Goal: Transaction & Acquisition: Purchase product/service

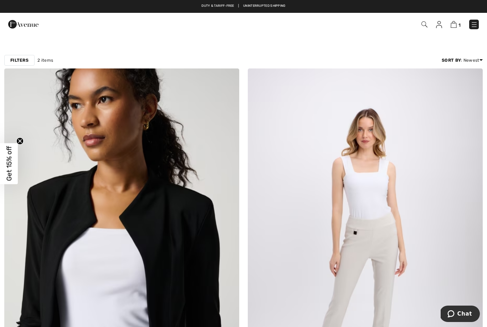
click at [476, 25] on img at bounding box center [473, 24] width 7 height 7
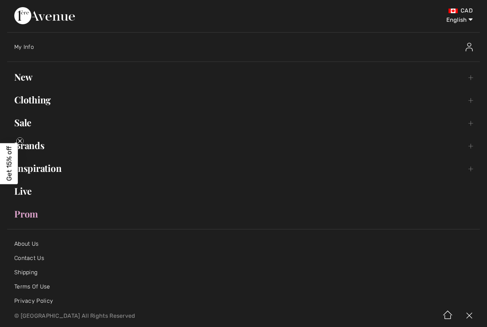
click at [30, 43] on span "My Info" at bounding box center [24, 46] width 20 height 7
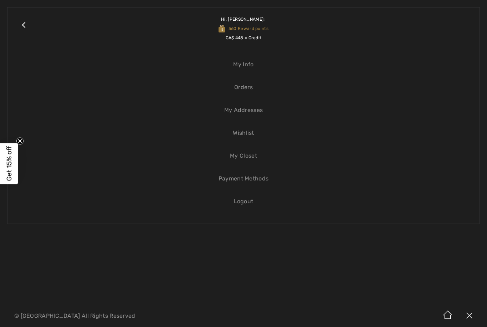
click at [24, 22] on link "Close submenu" at bounding box center [24, 29] width 18 height 28
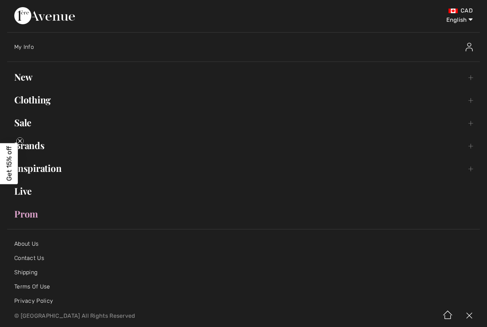
click at [486, 121] on div "CAD English English Français My Info Hi, Elena! 560 Reward points CA$ 448 = Cre…" at bounding box center [243, 152] width 487 height 305
click at [35, 102] on link "Clothing Toggle submenu" at bounding box center [243, 100] width 473 height 16
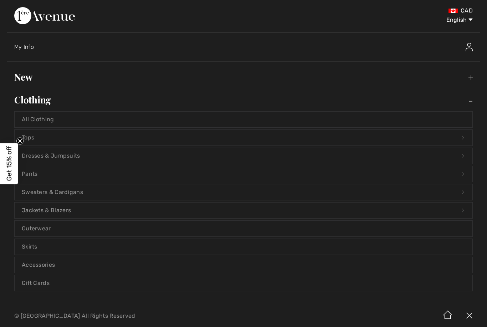
click at [105, 153] on link "Dresses & Jumpsuits Open submenu" at bounding box center [244, 156] width 458 height 16
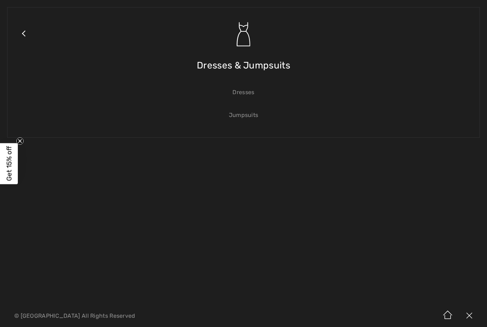
click at [247, 93] on link "Dresses" at bounding box center [244, 92] width 458 height 16
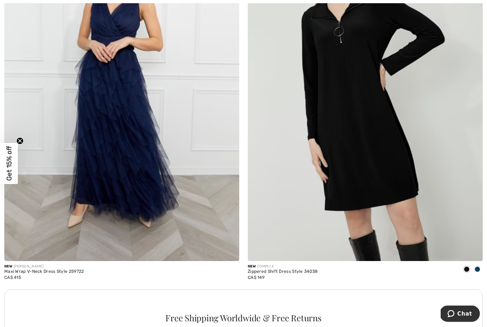
scroll to position [4440, 0]
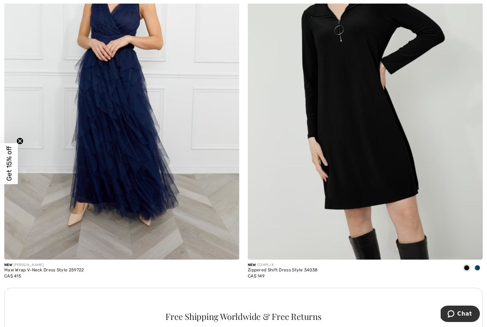
click at [372, 151] on img at bounding box center [365, 83] width 235 height 352
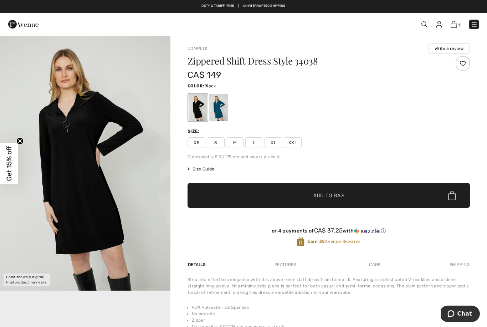
click at [252, 141] on span "L" at bounding box center [254, 142] width 18 height 11
click at [289, 190] on span "✔ Added to Bag Add to Bag" at bounding box center [328, 195] width 282 height 25
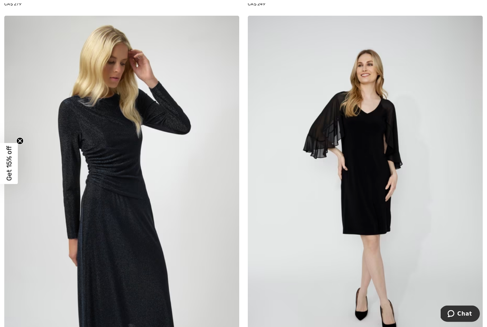
scroll to position [6688, 0]
click at [369, 140] on img at bounding box center [365, 192] width 235 height 352
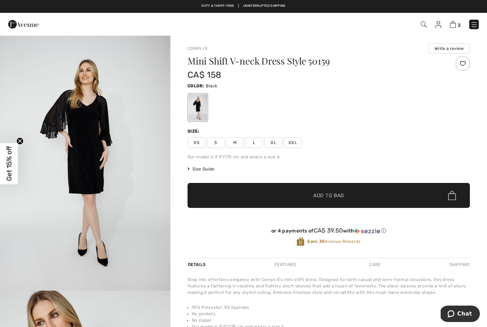
click at [257, 139] on span "L" at bounding box center [254, 142] width 18 height 11
click at [276, 191] on span "✔ Added to Bag Add to Bag" at bounding box center [328, 195] width 282 height 25
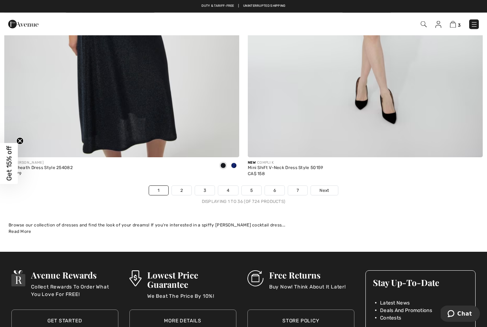
scroll to position [6898, 0]
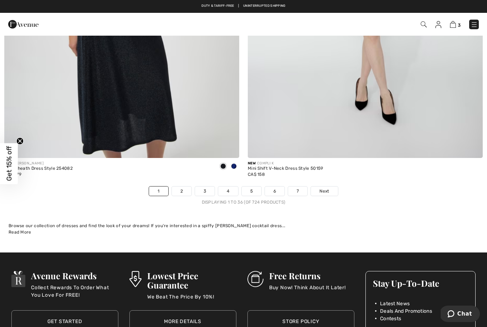
click at [182, 186] on link "2" at bounding box center [182, 190] width 20 height 9
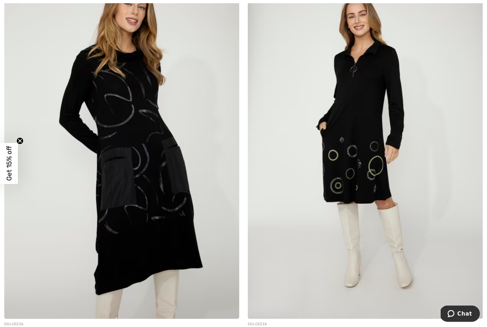
scroll to position [2025, 0]
click at [355, 134] on img at bounding box center [365, 142] width 235 height 352
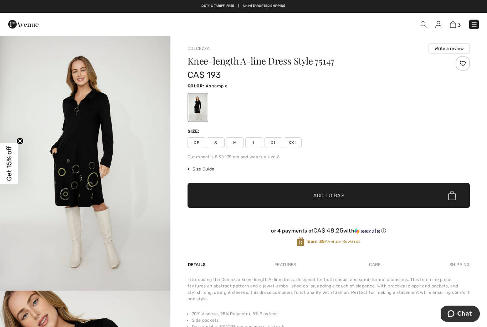
click at [258, 143] on span "L" at bounding box center [254, 142] width 18 height 11
click at [272, 183] on span "✔ Added to Bag Add to Bag" at bounding box center [328, 195] width 282 height 25
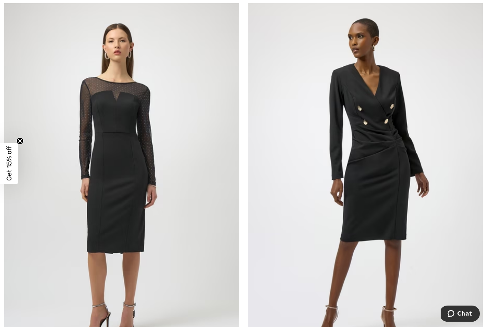
scroll to position [4348, 0]
click at [382, 147] on img at bounding box center [365, 175] width 235 height 352
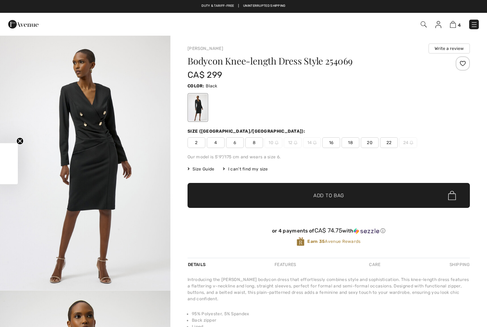
checkbox input "true"
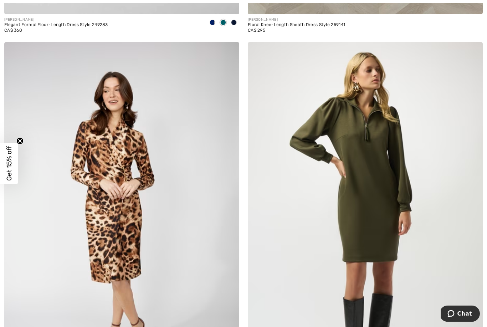
scroll to position [5901, 0]
click at [365, 151] on img at bounding box center [365, 218] width 235 height 352
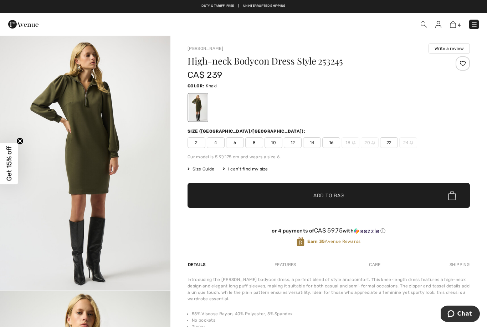
click at [294, 142] on span "12" at bounding box center [293, 142] width 18 height 11
click at [276, 190] on span "✔ Added to Bag Add to Bag" at bounding box center [328, 195] width 282 height 25
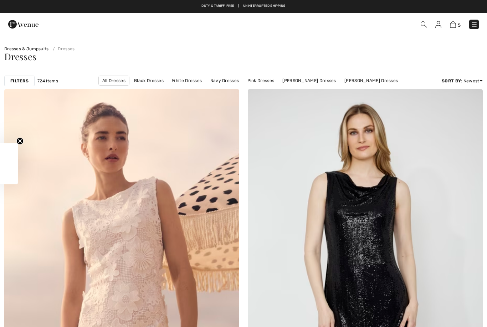
checkbox input "true"
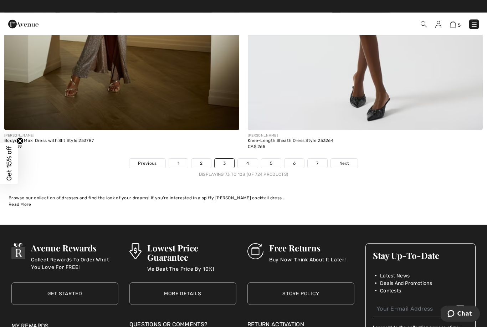
scroll to position [6926, 0]
click at [251, 159] on link "4" at bounding box center [248, 163] width 20 height 9
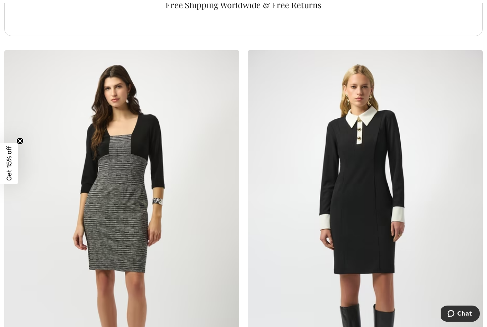
scroll to position [2396, 0]
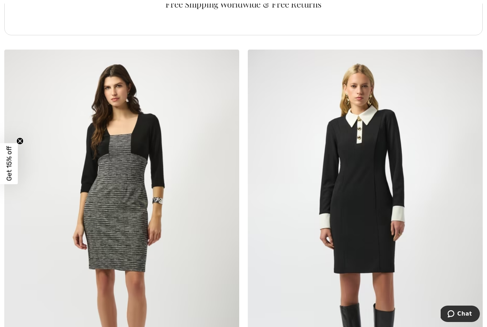
click at [361, 176] on img at bounding box center [365, 226] width 235 height 352
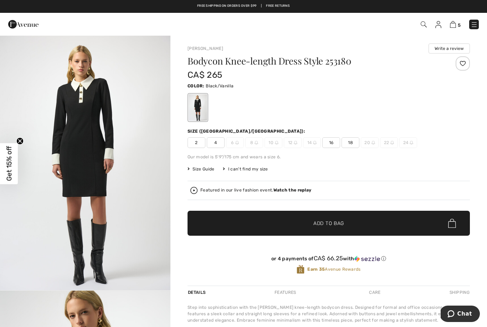
click at [294, 144] on img at bounding box center [296, 143] width 4 height 4
click at [296, 141] on img at bounding box center [296, 143] width 4 height 4
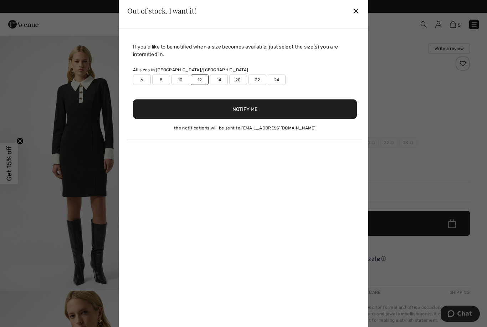
click at [295, 142] on div "If you'd like to be notified when a size becomes available, just select the siz…" at bounding box center [243, 181] width 249 height 305
click at [236, 106] on button "Notify Me" at bounding box center [245, 109] width 224 height 20
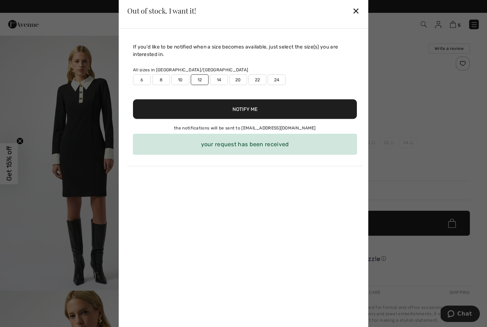
click at [358, 8] on div "✕" at bounding box center [355, 10] width 7 height 15
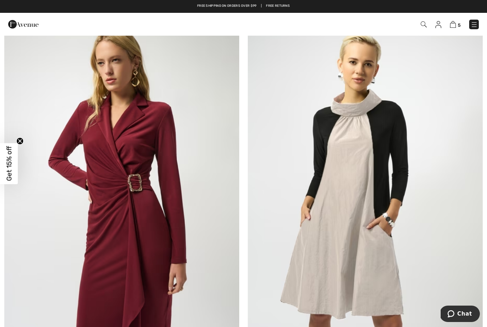
scroll to position [2804, 0]
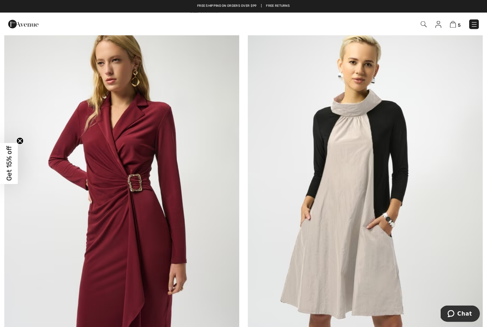
click at [166, 233] on img at bounding box center [121, 198] width 235 height 352
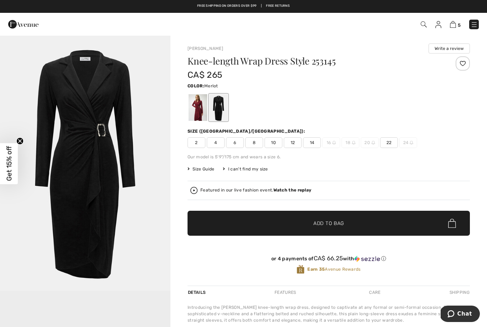
click at [296, 142] on span "12" at bounding box center [293, 142] width 18 height 11
click at [267, 222] on span "✔ Added to Bag Add to Bag" at bounding box center [328, 223] width 282 height 25
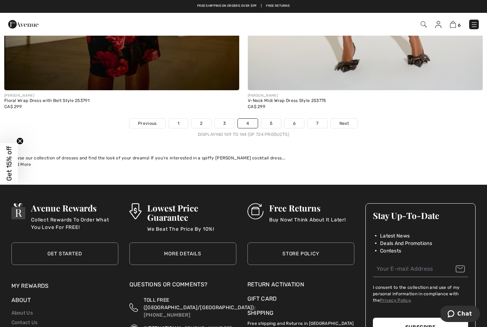
scroll to position [6940, 0]
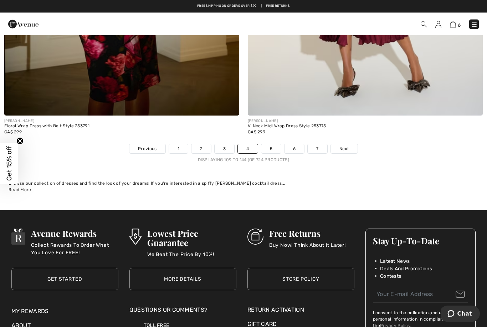
click at [271, 144] on link "5" at bounding box center [271, 148] width 20 height 9
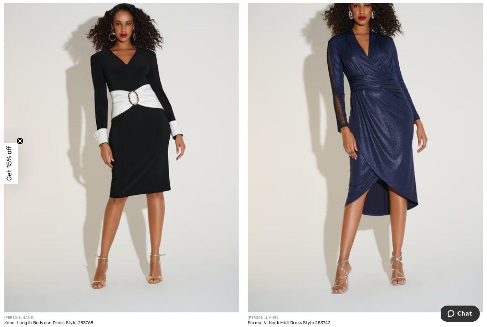
scroll to position [2030, 0]
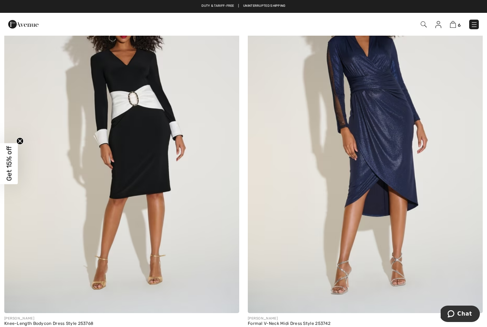
click at [144, 131] on img at bounding box center [121, 136] width 235 height 352
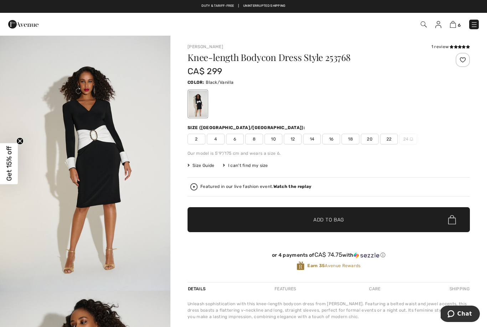
click at [292, 140] on span "12" at bounding box center [293, 139] width 18 height 11
click at [304, 218] on span "✔ Added to Bag" at bounding box center [317, 219] width 43 height 7
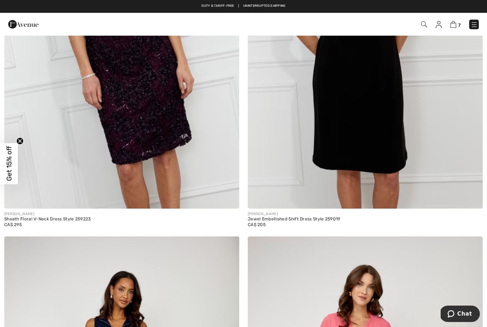
scroll to position [5706, 0]
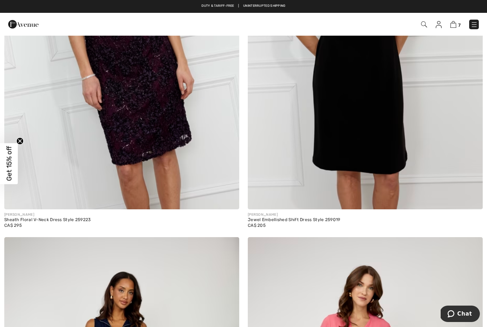
click at [368, 123] on img at bounding box center [365, 33] width 235 height 352
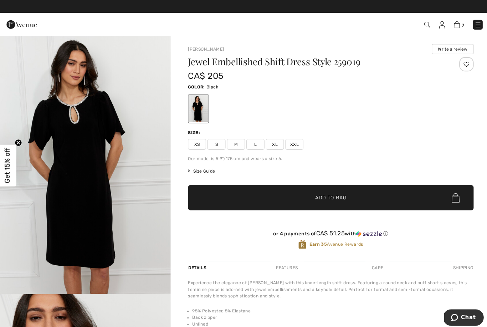
scroll to position [2, 0]
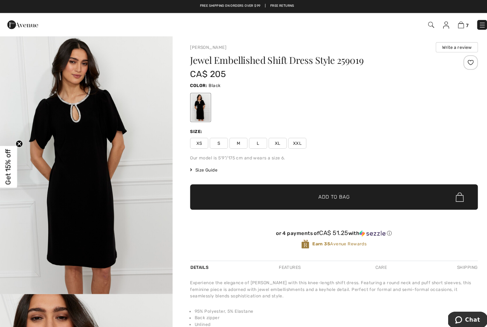
click at [253, 141] on span "L" at bounding box center [254, 140] width 18 height 11
click at [331, 187] on span "✔ Added to Bag Add to Bag" at bounding box center [328, 193] width 282 height 25
click at [451, 28] on img at bounding box center [452, 24] width 6 height 7
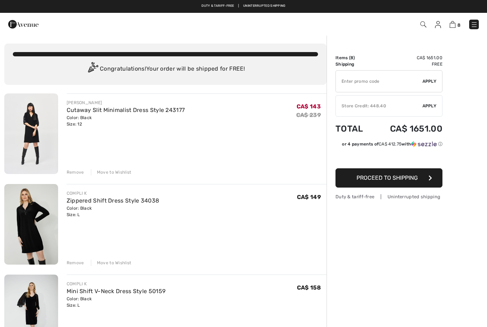
click at [79, 165] on div "[PERSON_NAME] Cutaway Slit Minimalist Dress Style 243177 Color: Black Size: 12 …" at bounding box center [197, 134] width 260 height 82
click at [77, 171] on div "Remove" at bounding box center [75, 172] width 17 height 6
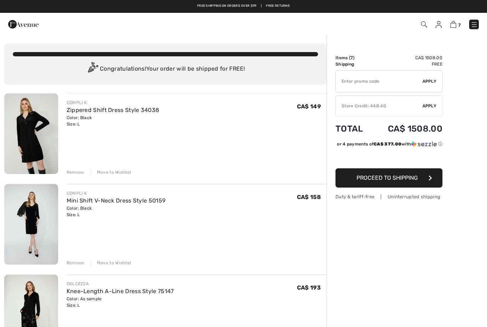
click at [77, 171] on div "Remove" at bounding box center [75, 172] width 17 height 6
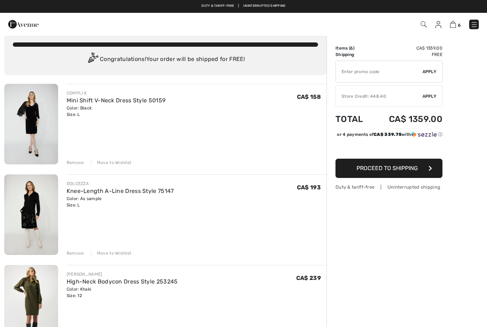
scroll to position [9, 0]
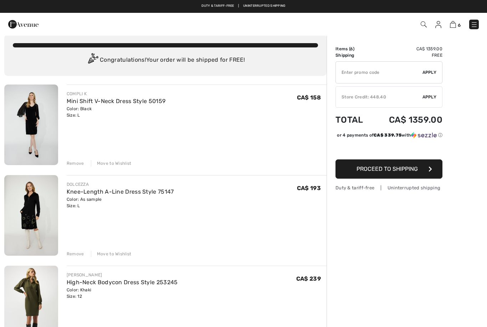
click at [431, 96] on span "Apply" at bounding box center [429, 97] width 14 height 6
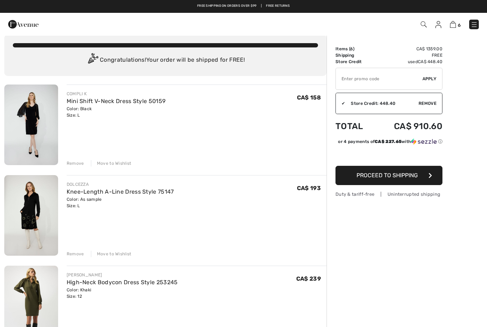
click at [396, 185] on button "Proceed to Shipping" at bounding box center [388, 175] width 107 height 19
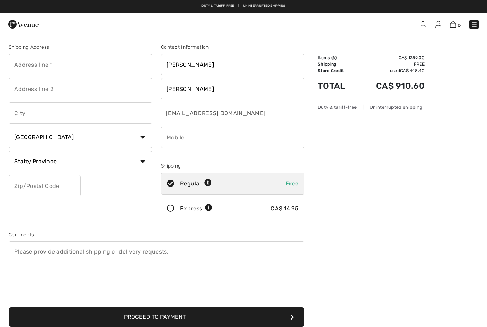
click at [31, 66] on input "text" at bounding box center [81, 64] width 144 height 21
type input "4"
click at [36, 117] on input "text" at bounding box center [81, 112] width 144 height 21
type input "11575 Barthélémy"
type input "L"
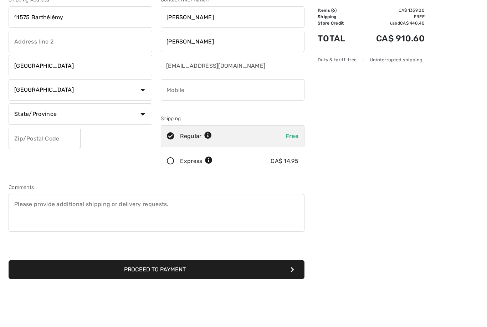
type input "Montreal"
click at [142, 151] on select "State/Province Alberta British Columbia Manitoba New Brunswick Newfoundland and…" at bounding box center [81, 161] width 144 height 21
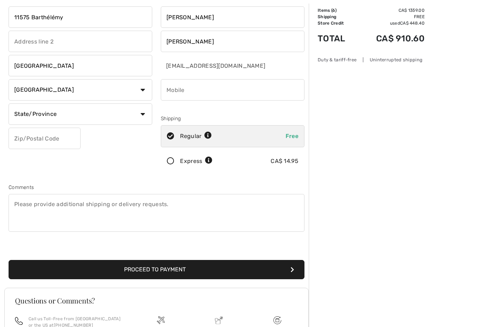
select select "QC"
click at [26, 142] on input "text" at bounding box center [45, 138] width 72 height 21
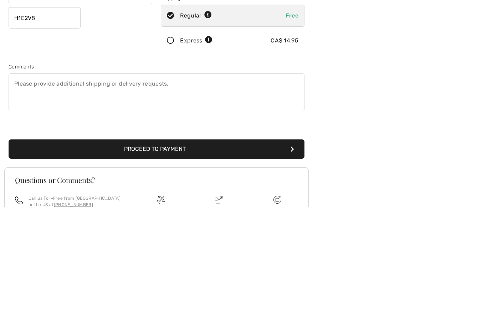
type input "H1E2V8"
click at [172, 260] on button "Proceed to Payment" at bounding box center [157, 269] width 296 height 19
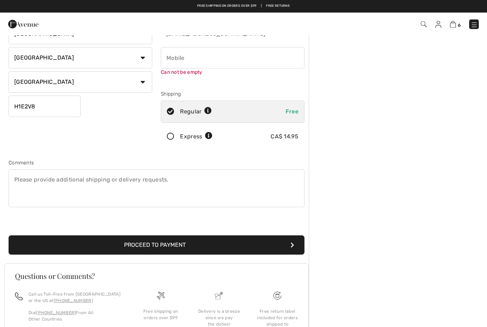
scroll to position [75, 0]
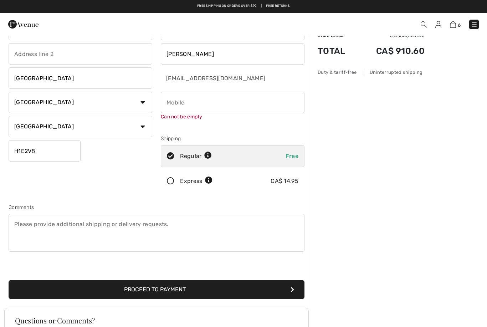
click at [165, 112] on input "phone" at bounding box center [233, 102] width 144 height 21
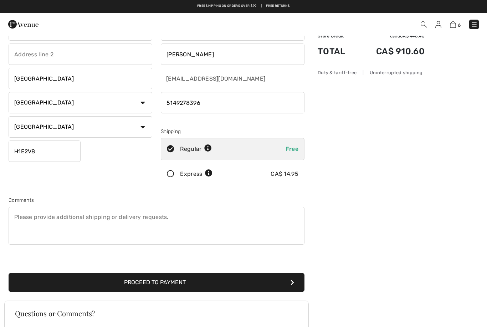
scroll to position [35, 0]
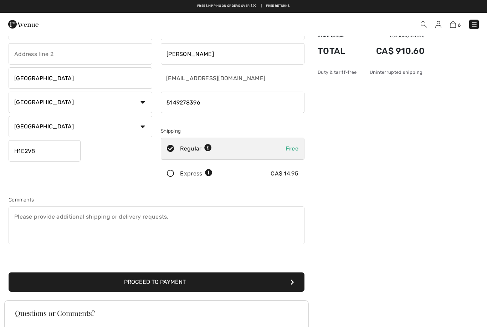
type input "5149278396"
click at [154, 282] on button "Proceed to Payment" at bounding box center [157, 281] width 296 height 19
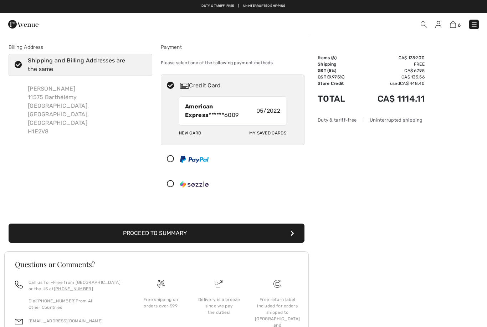
click at [197, 234] on button "Proceed to Summary" at bounding box center [157, 232] width 296 height 19
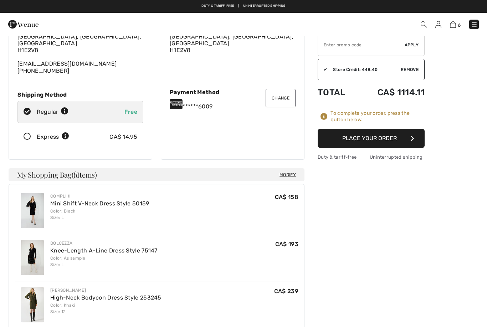
scroll to position [55, 0]
click at [404, 138] on button "Place Your Order" at bounding box center [371, 138] width 107 height 19
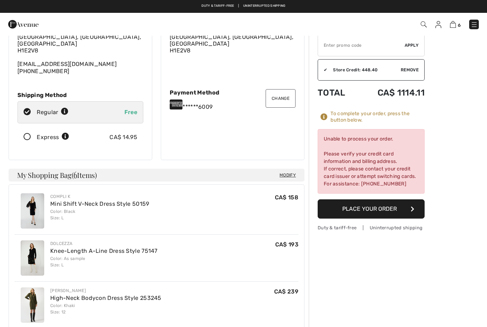
click at [289, 92] on button "Change" at bounding box center [280, 98] width 30 height 19
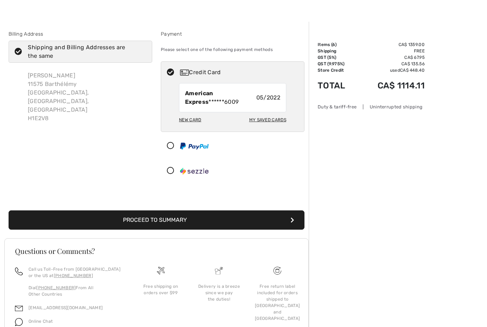
click at [193, 124] on div "New Card" at bounding box center [190, 120] width 22 height 12
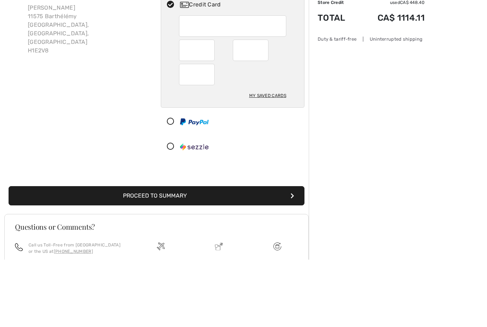
click at [270, 157] on div "My Saved Cards" at bounding box center [267, 163] width 37 height 12
radio input "true"
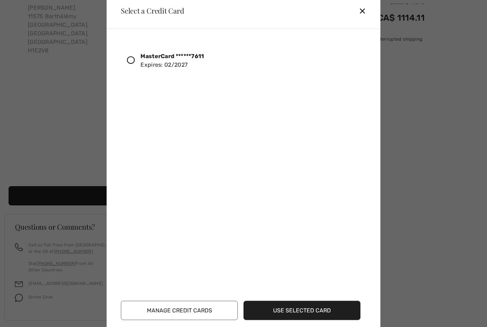
click at [366, 9] on div "✕" at bounding box center [365, 10] width 13 height 15
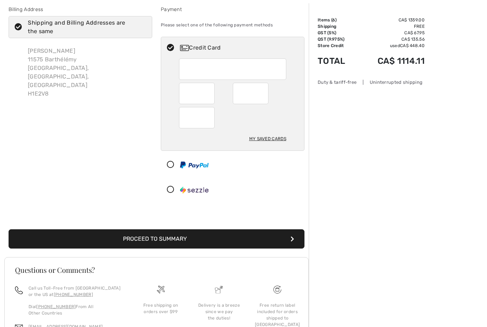
scroll to position [38, 0]
click at [285, 237] on button "Proceed to Summary" at bounding box center [157, 238] width 296 height 19
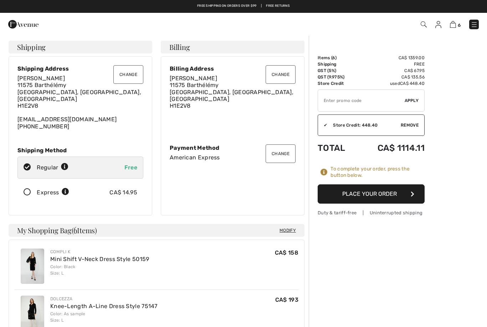
click at [394, 192] on button "Place Your Order" at bounding box center [371, 193] width 107 height 19
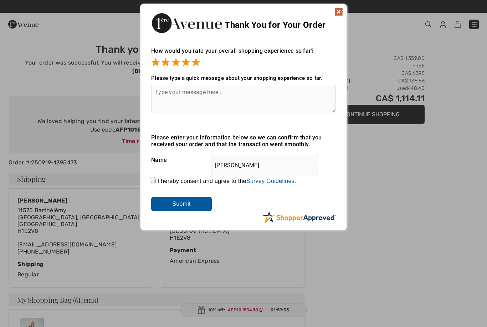
click at [187, 205] on input "Submit" at bounding box center [181, 204] width 61 height 14
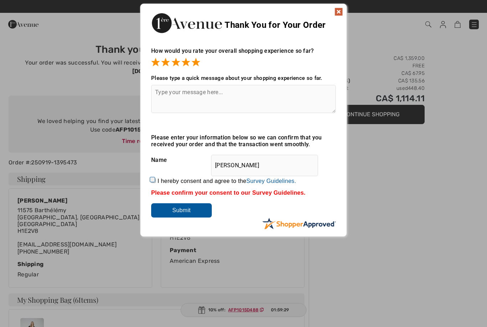
click at [156, 182] on input "I hereby consent and agree to the By submitting a review, you grant permission …" at bounding box center [153, 180] width 5 height 5
checkbox input "true"
click at [186, 212] on input "Submit" at bounding box center [181, 210] width 61 height 14
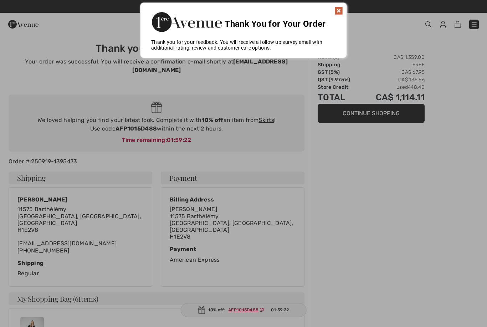
scroll to position [1, 0]
click at [243, 326] on div at bounding box center [243, 163] width 487 height 327
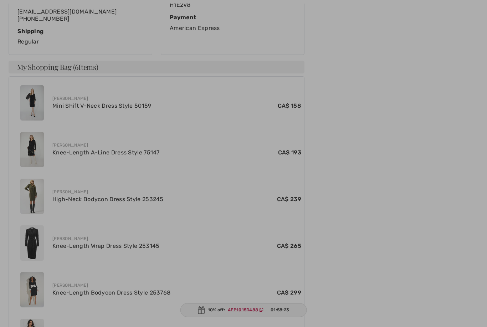
scroll to position [233, 0]
click at [248, 326] on div at bounding box center [243, 163] width 487 height 327
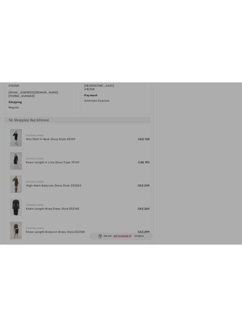
scroll to position [607, 0]
